Goal: Find contact information: Find contact information

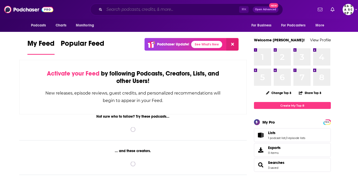
click at [155, 10] on input "Search podcasts, credits, & more..." at bounding box center [171, 9] width 135 height 8
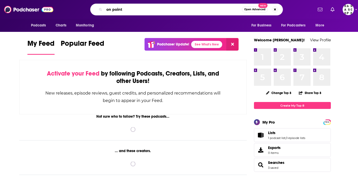
type input "on point"
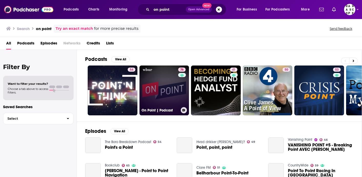
click at [164, 91] on link "76 On Point | Podcast" at bounding box center [164, 90] width 50 height 50
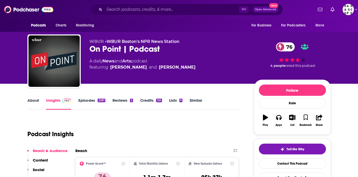
click at [94, 101] on link "Episodes 3281" at bounding box center [91, 104] width 27 height 12
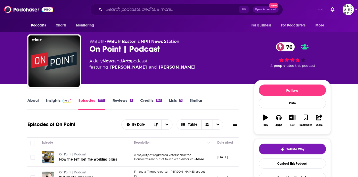
scroll to position [107, 0]
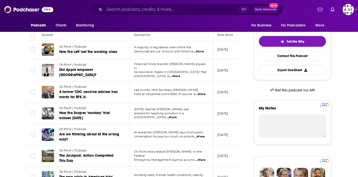
click at [201, 55] on td "A majority of registered voters think the Democrats are out of touch with Ameri…" at bounding box center [171, 49] width 83 height 19
click at [201, 52] on span "...More" at bounding box center [199, 51] width 10 height 4
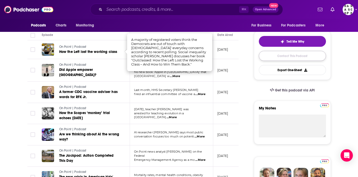
click at [276, 56] on link "Contact This Podcast" at bounding box center [292, 56] width 67 height 10
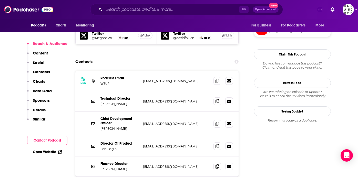
scroll to position [488, 0]
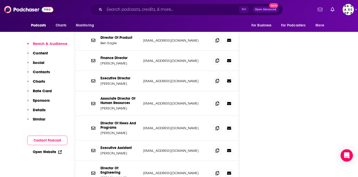
scroll to position [488, 0]
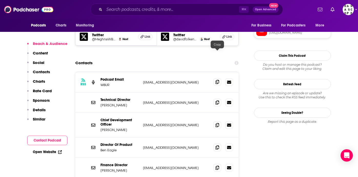
click at [220, 78] on span at bounding box center [217, 82] width 8 height 8
